Goal: Find contact information: Find contact information

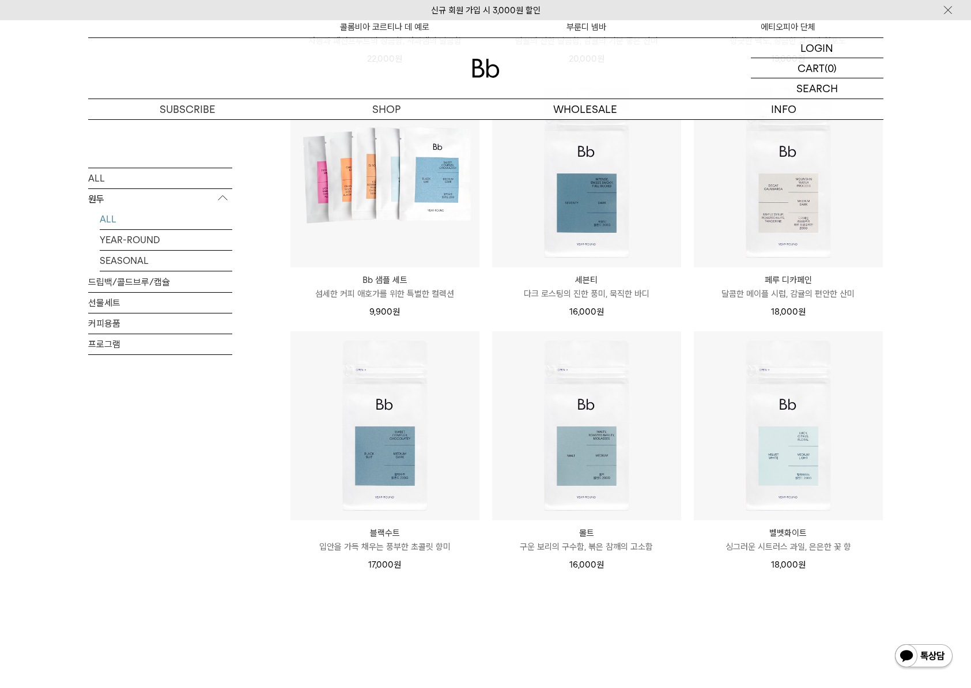
scroll to position [662, 0]
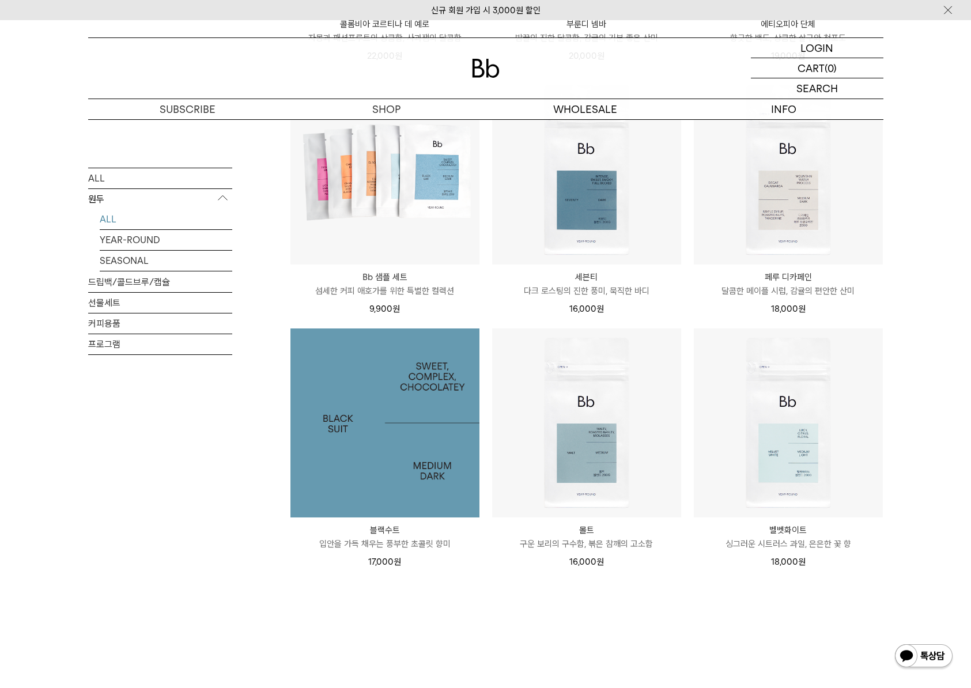
click at [375, 475] on img at bounding box center [385, 423] width 189 height 189
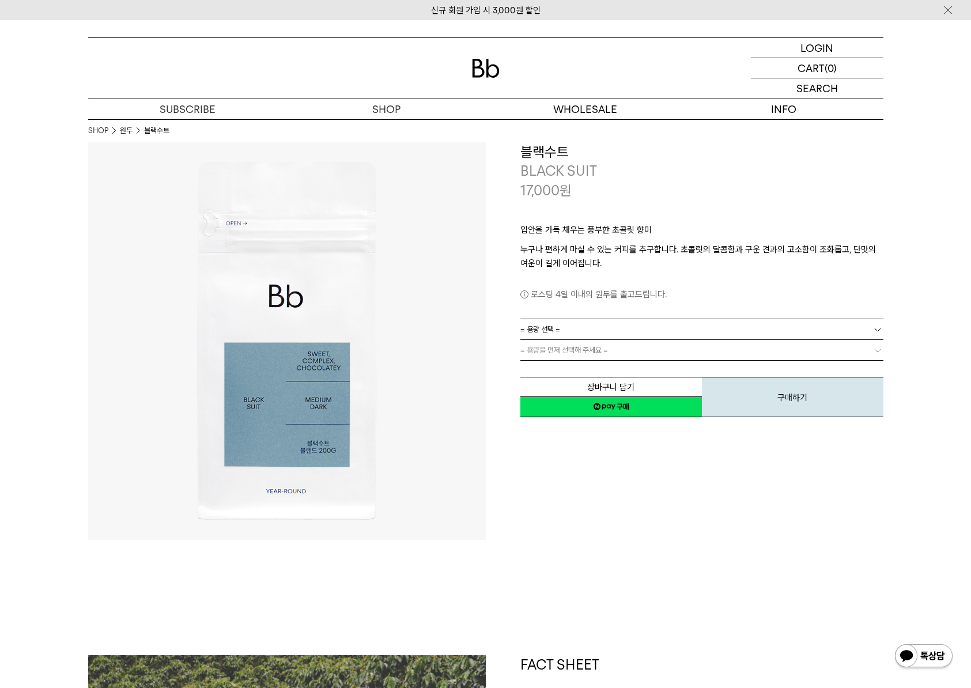
click at [659, 327] on link "= 용량 선택 =" at bounding box center [702, 329] width 363 height 20
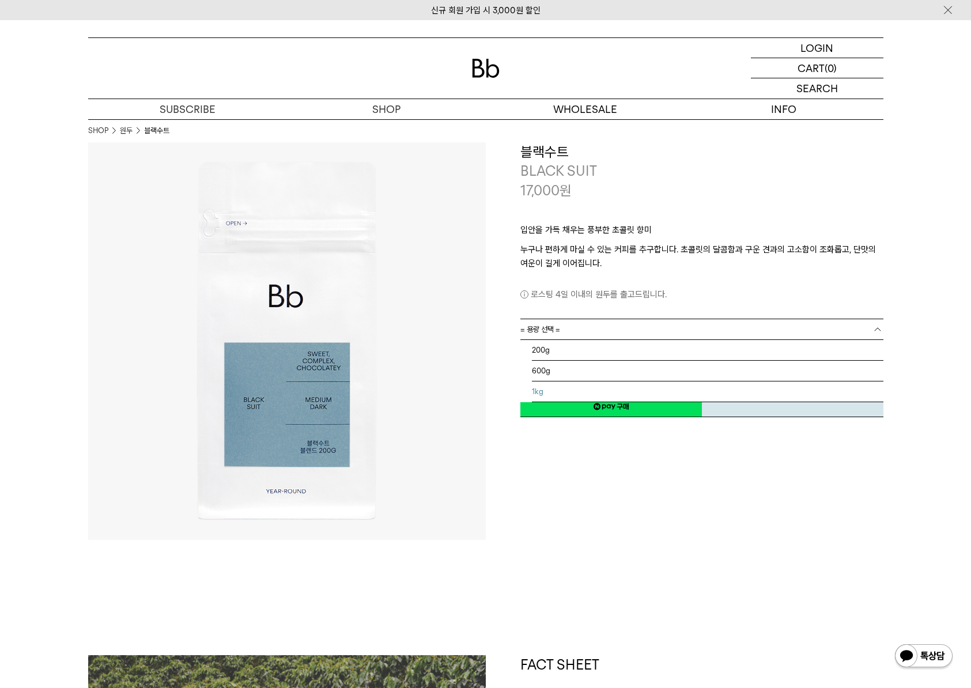
click at [604, 386] on li "1kg" at bounding box center [708, 392] width 352 height 21
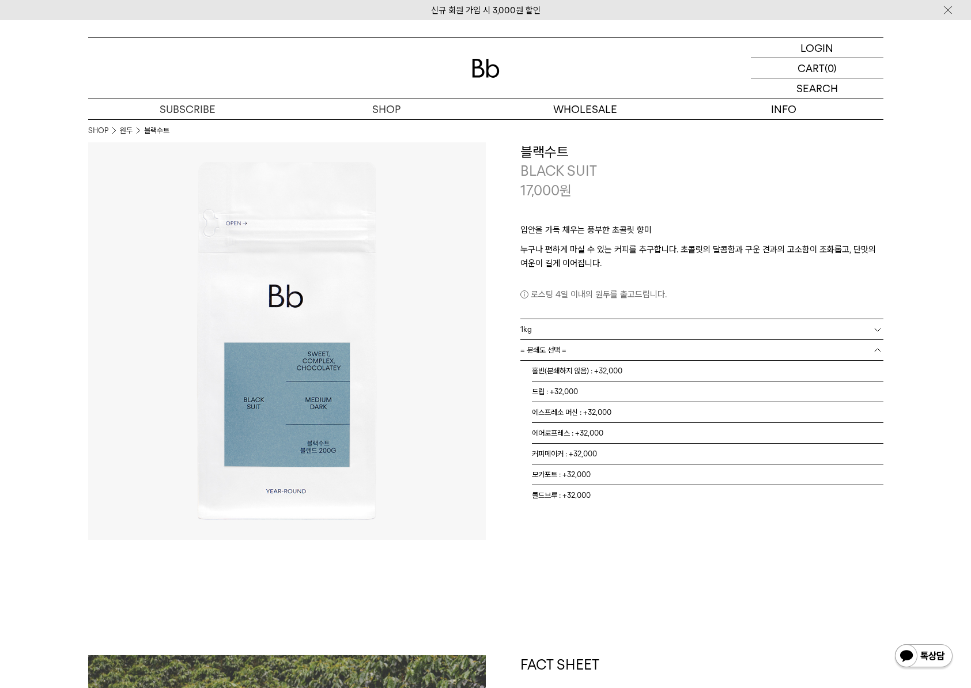
click at [611, 344] on link "= 분쇄도 선택 =" at bounding box center [702, 350] width 363 height 20
click at [601, 368] on li "홀빈(분쇄하지 않음) : +32,000" at bounding box center [708, 371] width 352 height 21
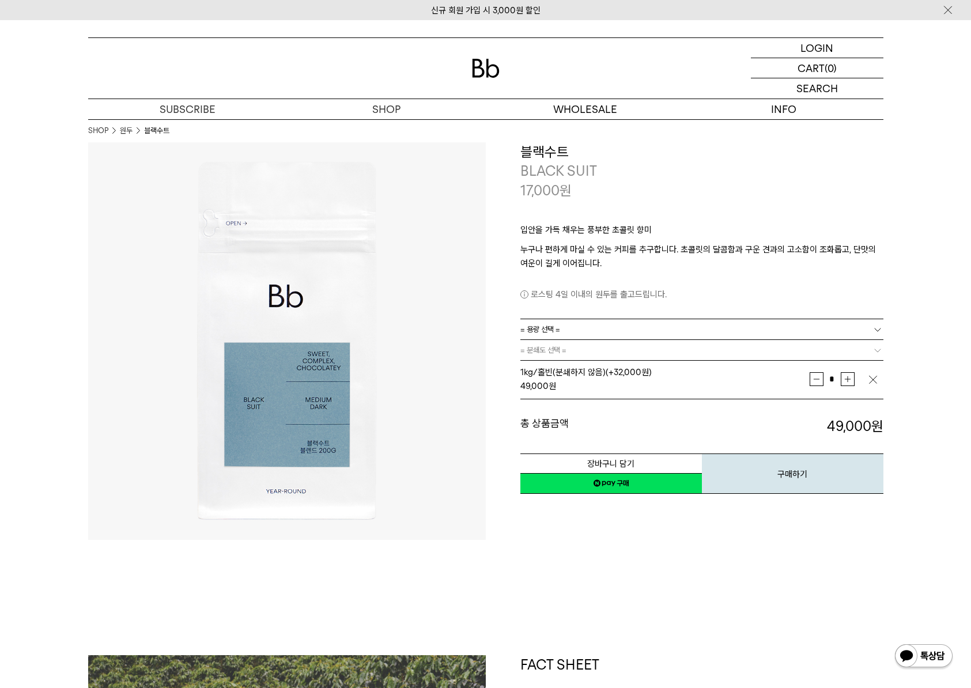
click at [484, 74] on img at bounding box center [486, 68] width 28 height 19
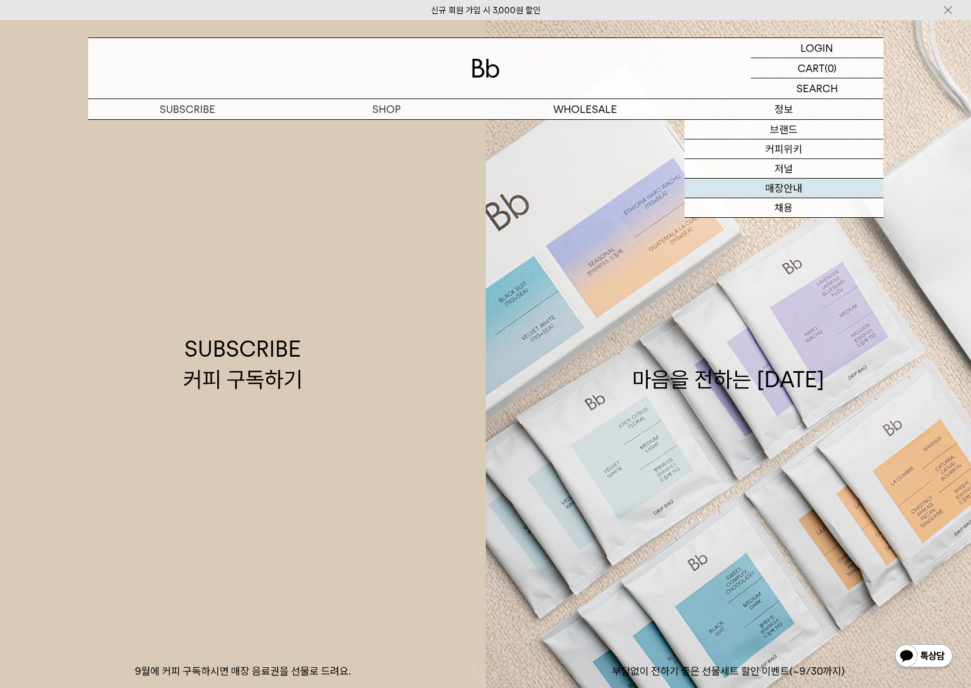
click at [800, 186] on link "매장안내" at bounding box center [784, 189] width 199 height 20
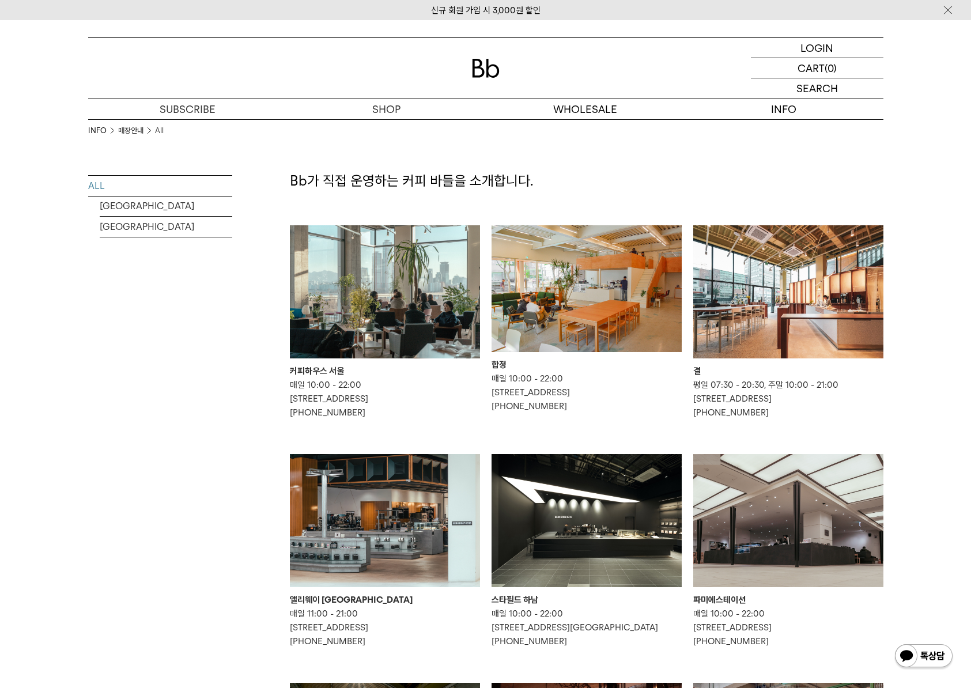
click at [827, 261] on img at bounding box center [789, 291] width 190 height 133
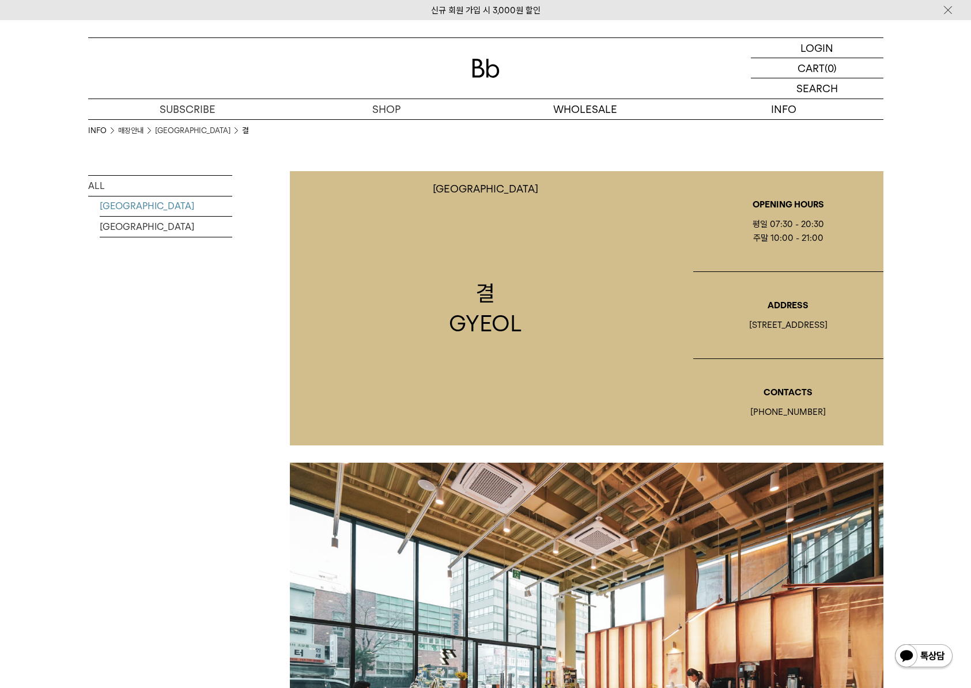
click at [587, 110] on div "WHOLESALE 도매" at bounding box center [585, 109] width 199 height 20
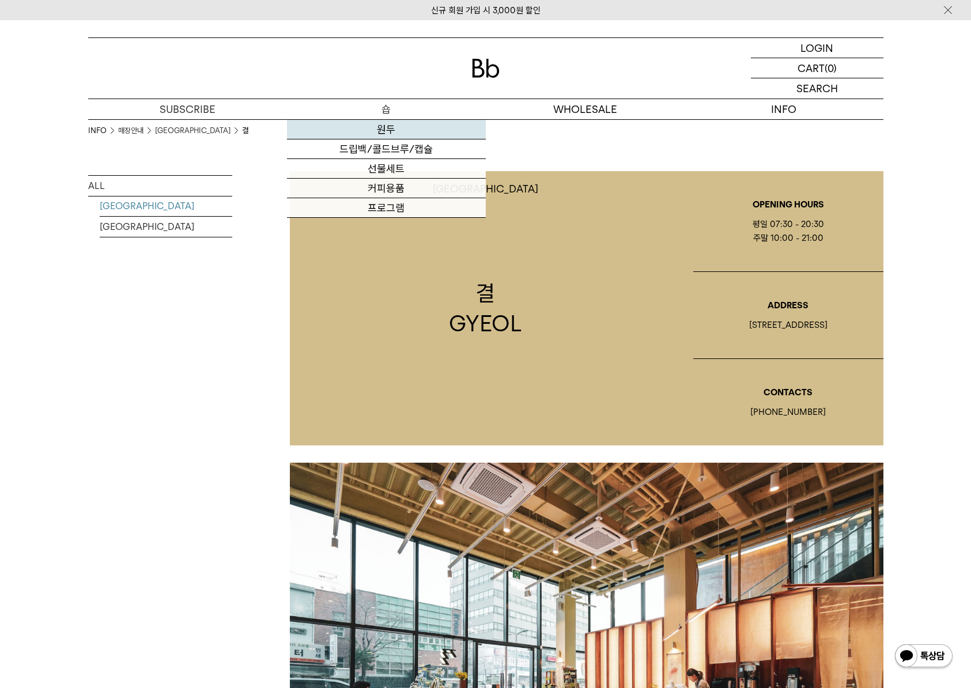
click at [384, 132] on link "원두" at bounding box center [386, 130] width 199 height 20
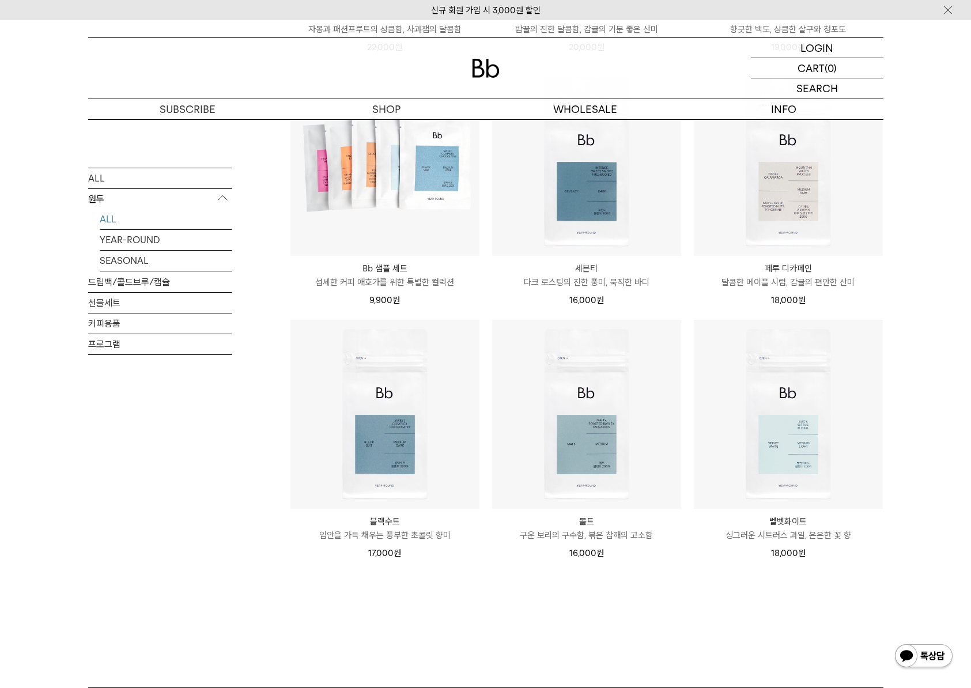
scroll to position [671, 0]
click at [138, 583] on div "ALL 원두 ALL YEAR-ROUND SEASONAL 드립백/콜드브루/캡슐 선물세트 커피용품 프로그램" at bounding box center [160, 95] width 144 height 1183
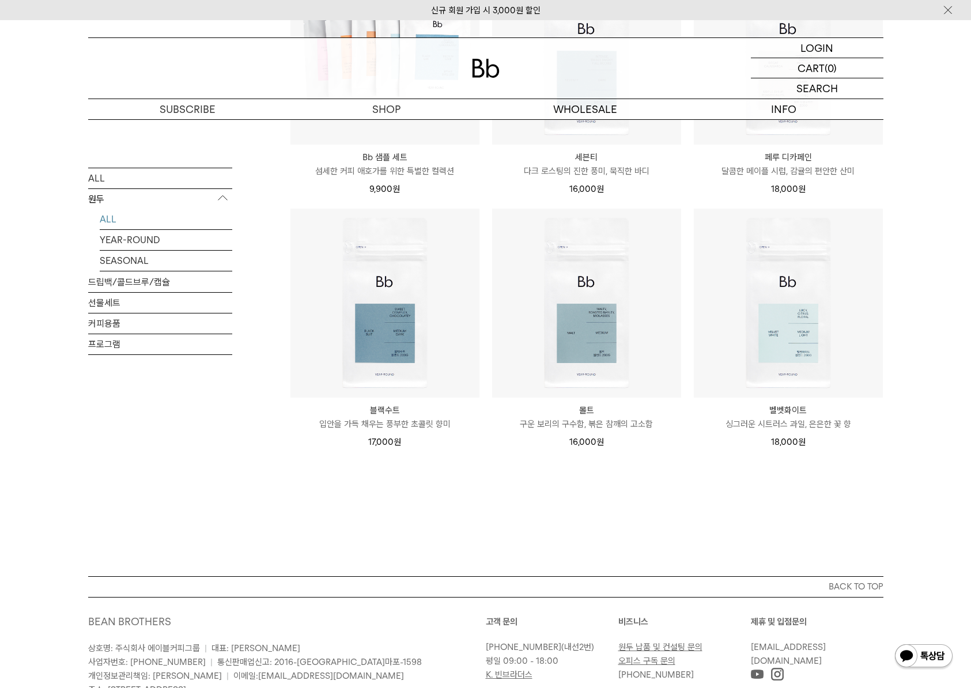
scroll to position [782, 0]
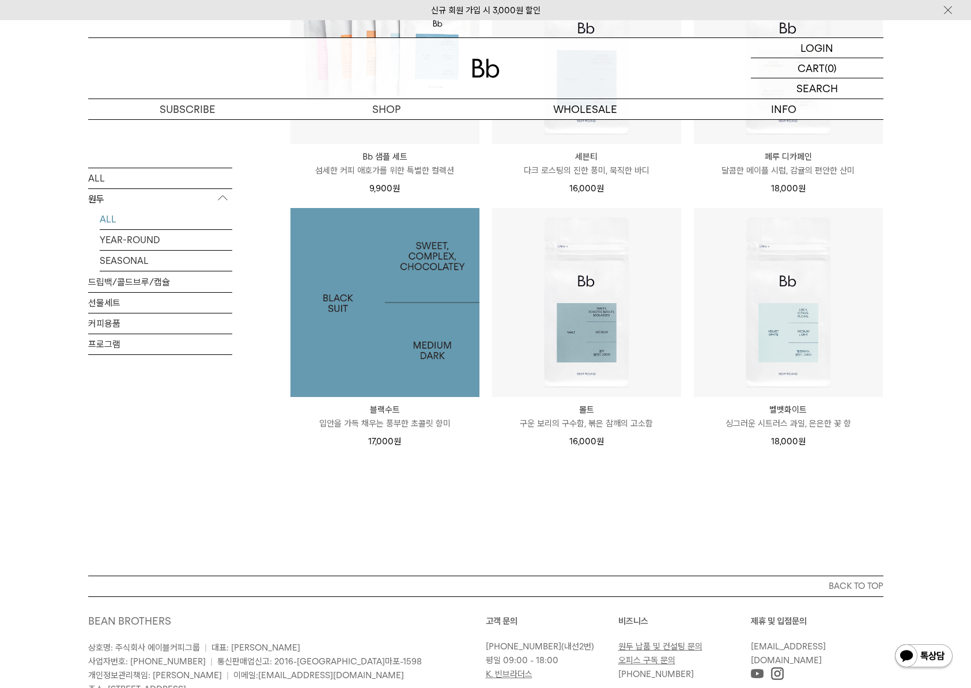
click at [397, 366] on img at bounding box center [385, 302] width 189 height 189
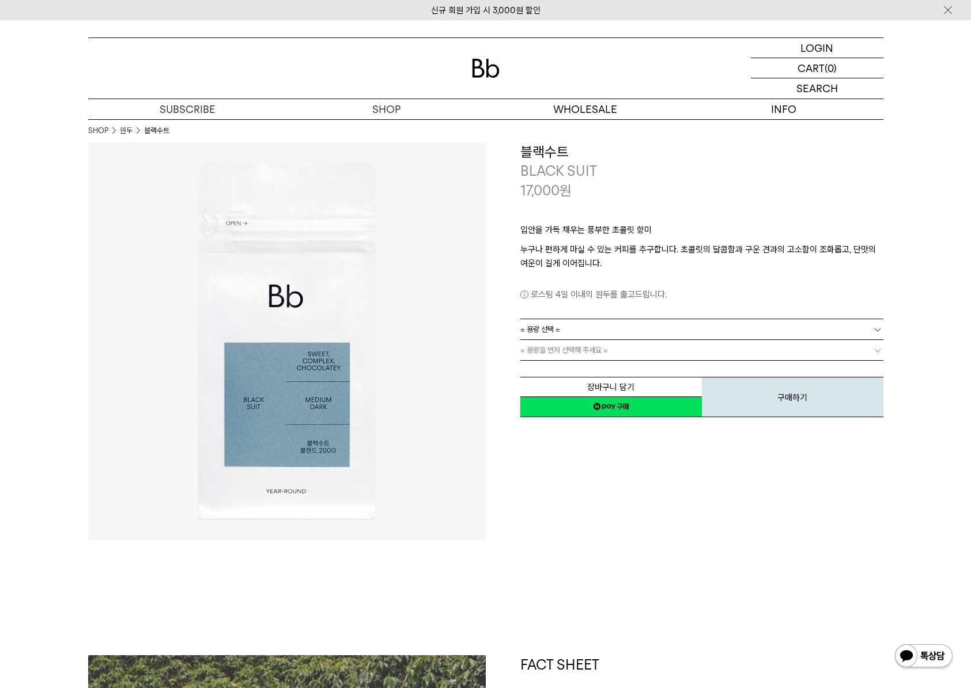
click at [776, 323] on link "= 용량 선택 =" at bounding box center [702, 329] width 363 height 20
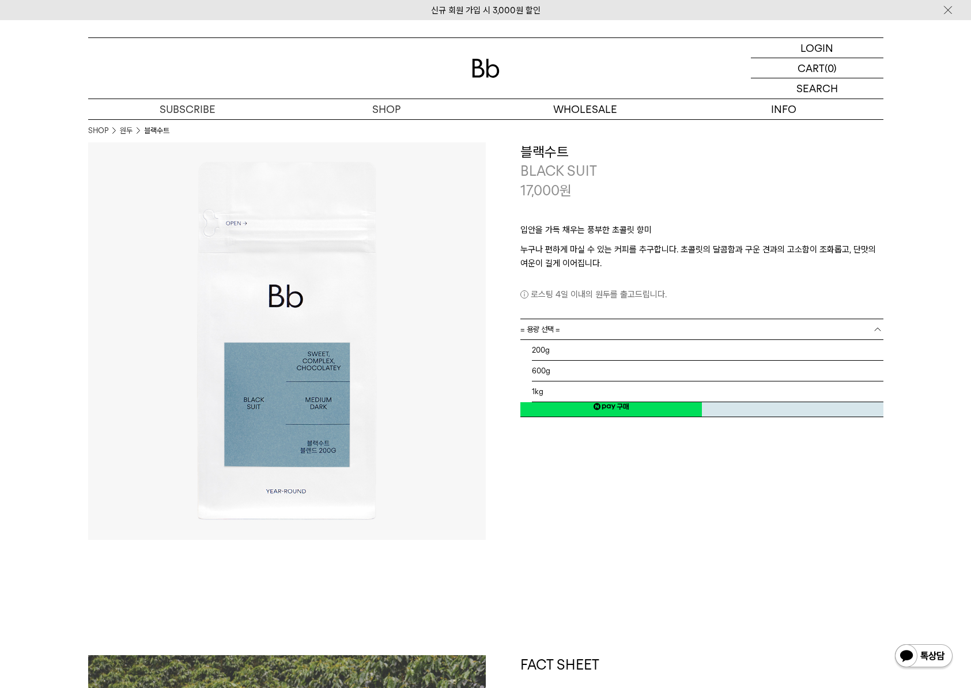
click at [776, 323] on link "= 용량 선택 =" at bounding box center [702, 329] width 363 height 20
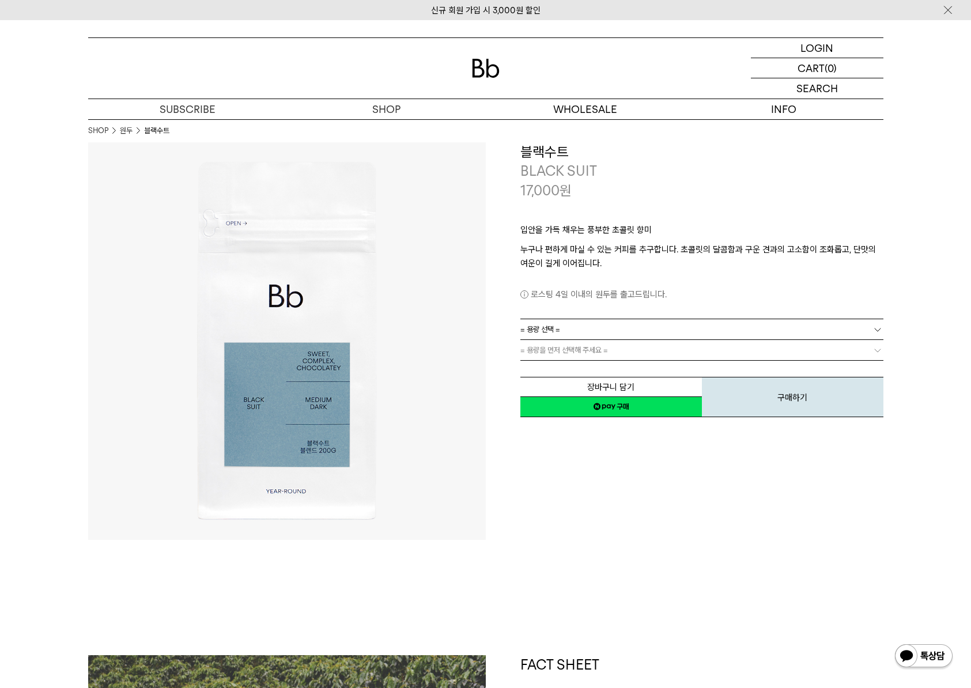
click at [774, 517] on div "**********" at bounding box center [685, 341] width 398 height 398
click at [735, 328] on link "= 용량 선택 =" at bounding box center [702, 329] width 363 height 20
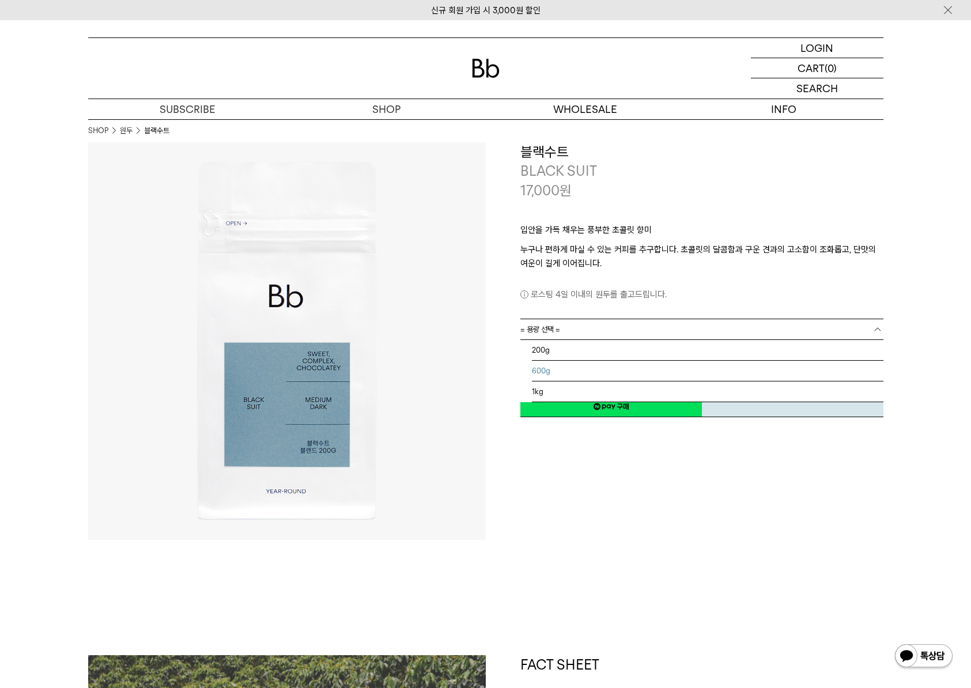
click at [680, 361] on li "600g" at bounding box center [708, 371] width 352 height 21
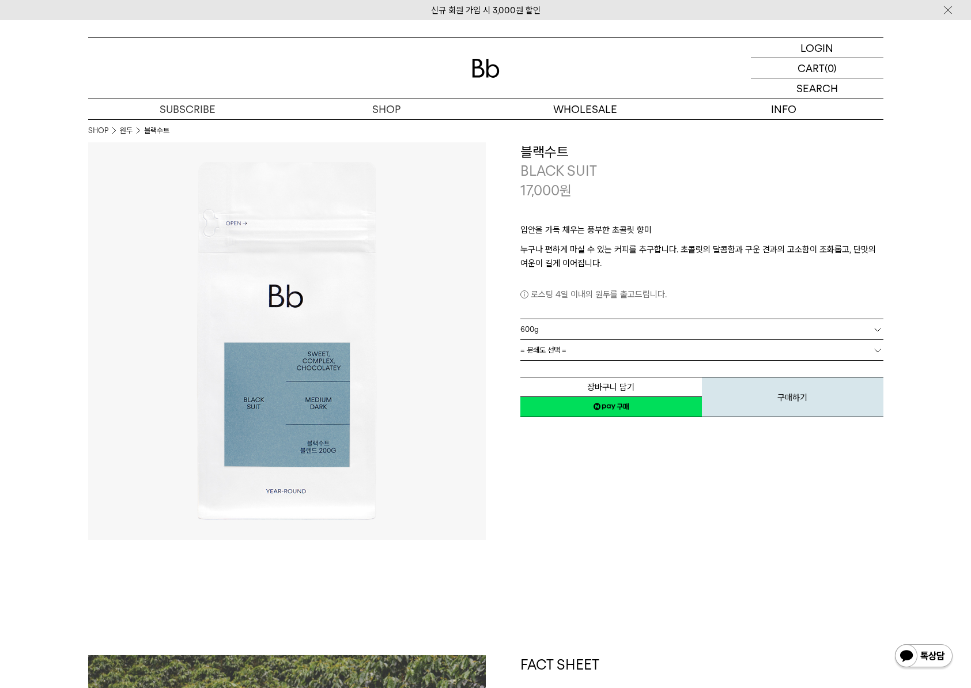
click at [672, 349] on link "= 분쇄도 선택 =" at bounding box center [702, 350] width 363 height 20
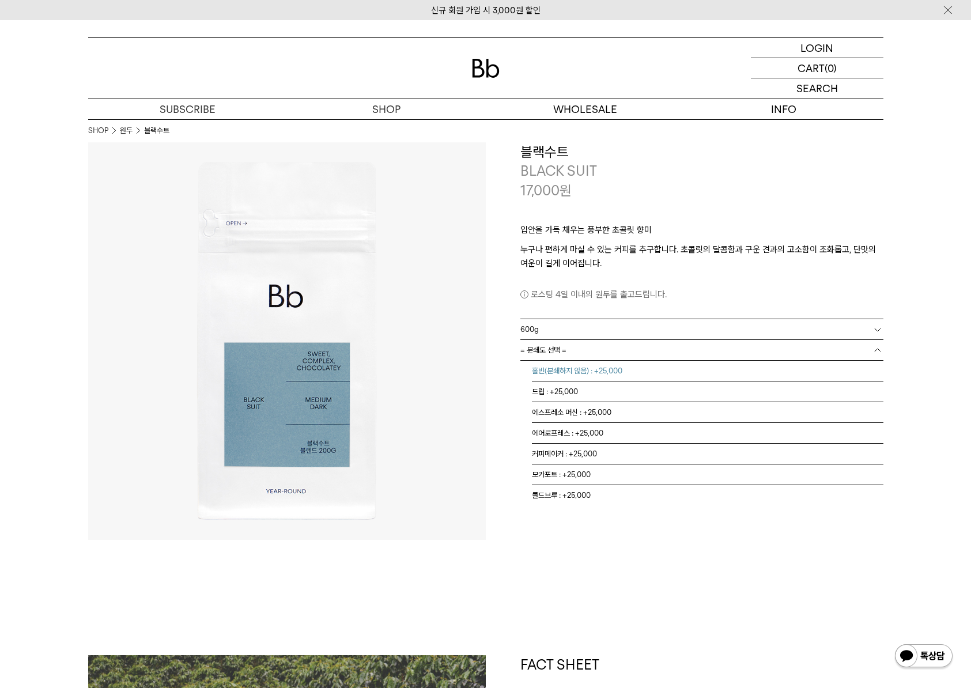
click at [656, 373] on li "홀빈(분쇄하지 않음) : +25,000" at bounding box center [708, 371] width 352 height 21
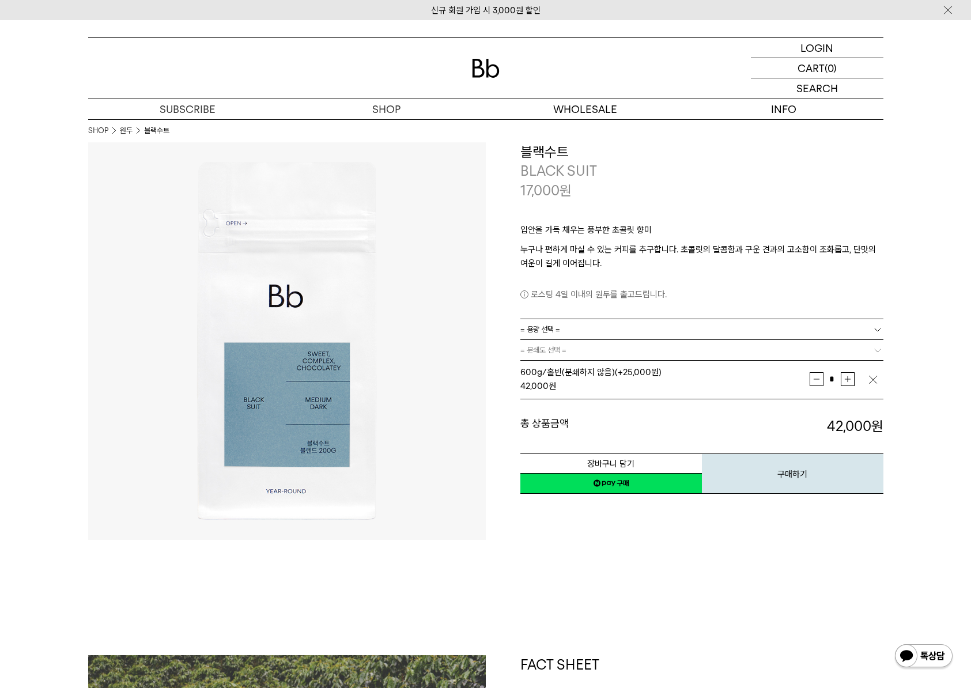
click at [485, 63] on img at bounding box center [486, 68] width 28 height 19
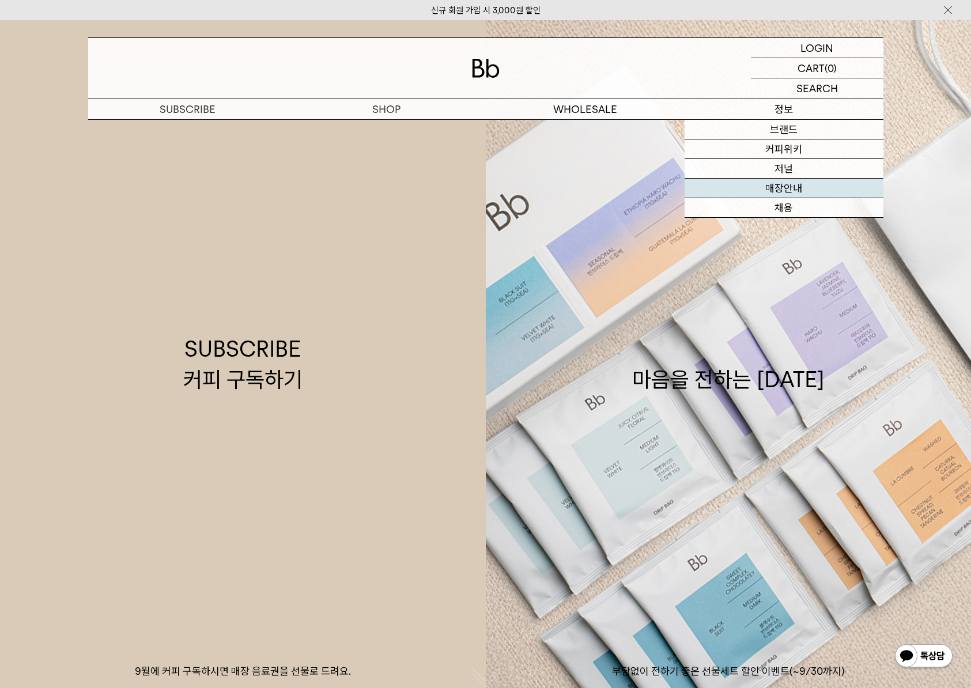
click at [784, 186] on link "매장안내" at bounding box center [784, 189] width 199 height 20
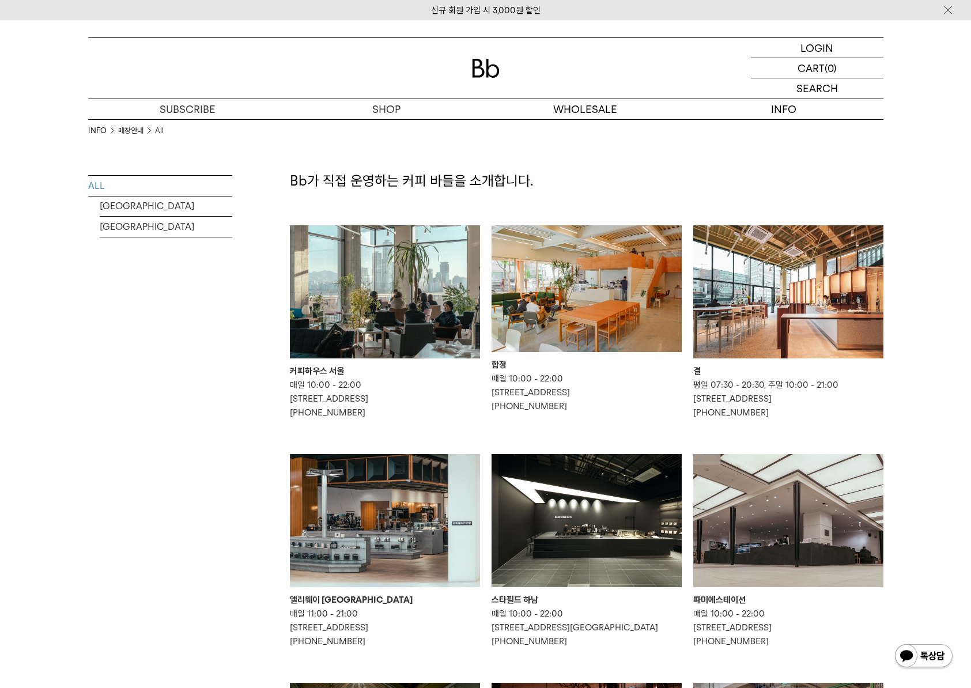
click at [699, 367] on div "결" at bounding box center [789, 371] width 190 height 14
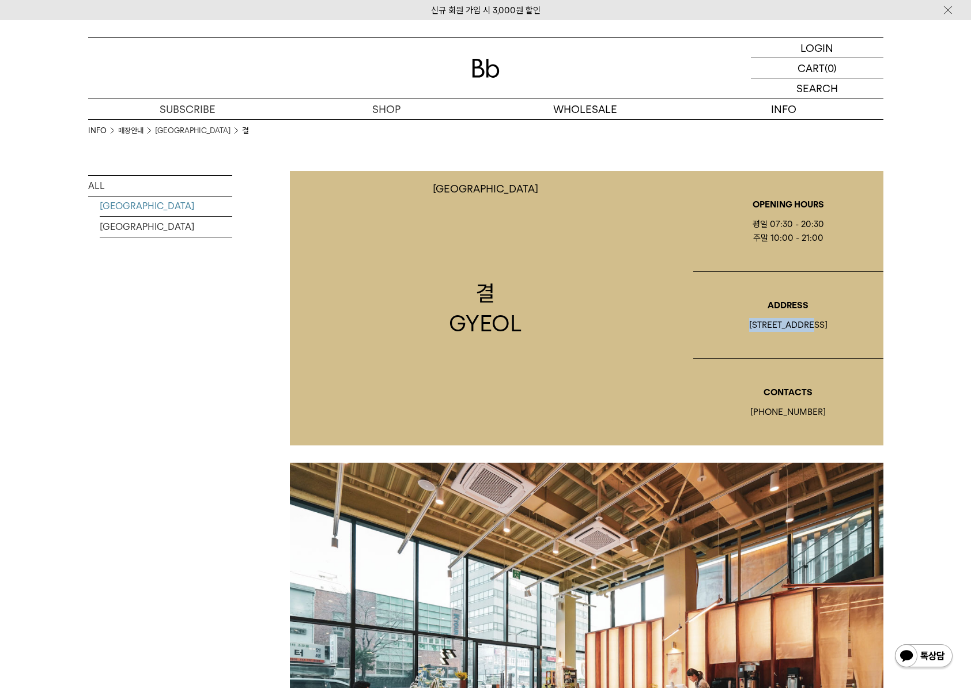
drag, startPoint x: 754, startPoint y: 328, endPoint x: 877, endPoint y: 327, distance: 124.0
click at [877, 327] on div "[STREET_ADDRESS]" at bounding box center [789, 325] width 190 height 14
copy div "평일 07:30 - 20:30 주말 10:00 - 21:00"
drag, startPoint x: 553, startPoint y: 688, endPoint x: 837, endPoint y: 234, distance: 535.1
click at [837, 234] on div "평일 07:30 - 20:30 주말 10:00 - 21:00" at bounding box center [789, 231] width 190 height 28
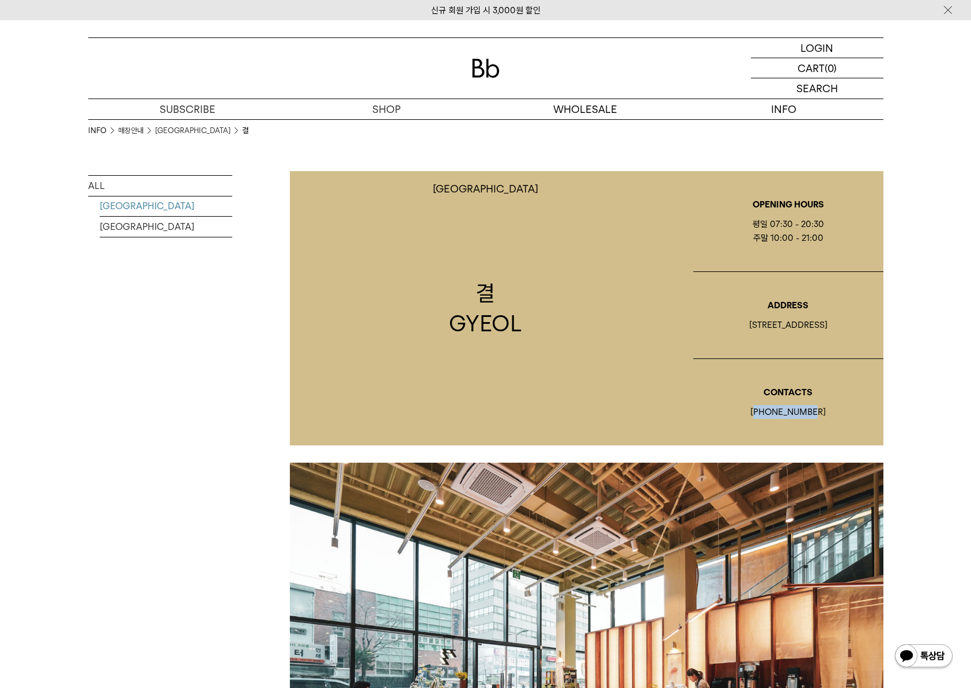
drag, startPoint x: 762, startPoint y: 410, endPoint x: 851, endPoint y: 415, distance: 88.9
click at [851, 415] on div "[PHONE_NUMBER]" at bounding box center [789, 412] width 190 height 14
drag, startPoint x: 759, startPoint y: 415, endPoint x: 837, endPoint y: 415, distance: 77.3
click at [837, 415] on div "[PHONE_NUMBER]" at bounding box center [789, 412] width 190 height 14
copy div "[PHONE_NUMBER]"
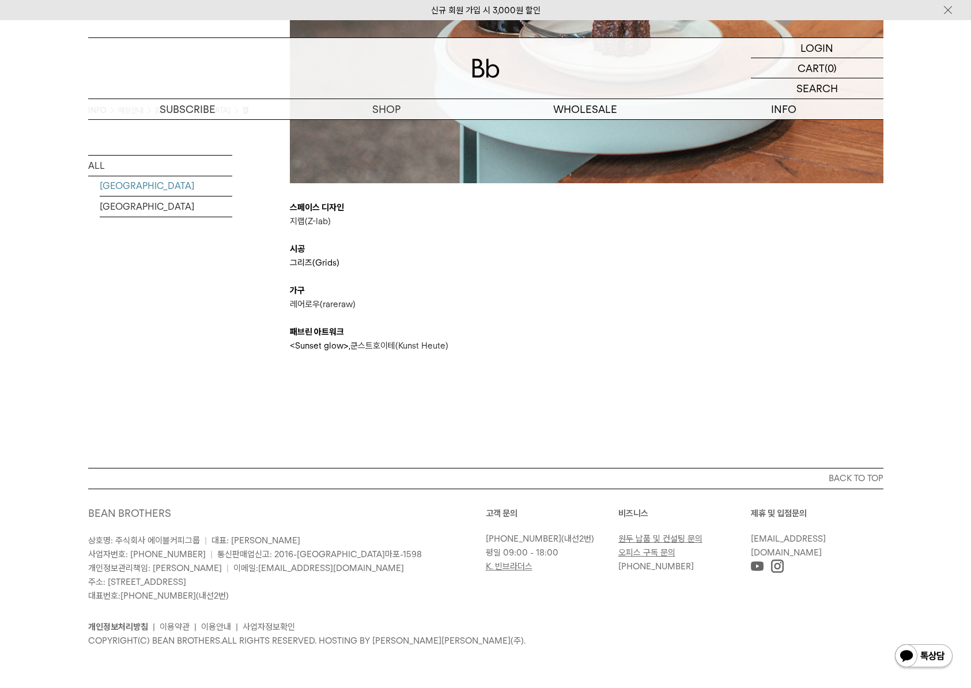
scroll to position [3146, 0]
